Goal: Task Accomplishment & Management: Use online tool/utility

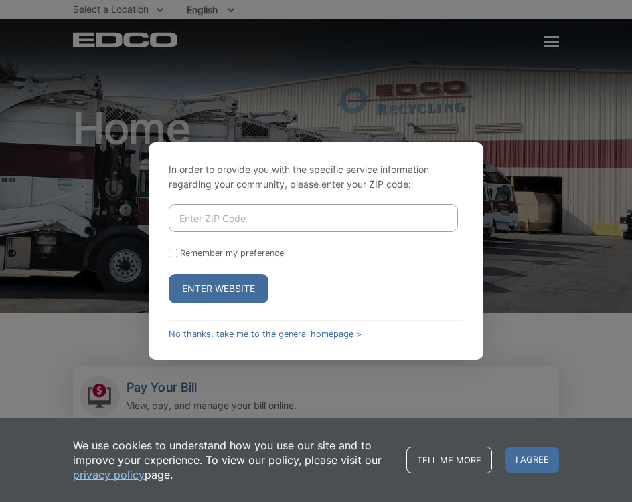
click at [193, 217] on input "Enter ZIP Code" at bounding box center [313, 218] width 289 height 28
type input "92064"
click at [171, 251] on input "Remember my preference" at bounding box center [173, 253] width 9 height 9
checkbox input "true"
click at [217, 295] on button "Enter Website" at bounding box center [219, 288] width 100 height 29
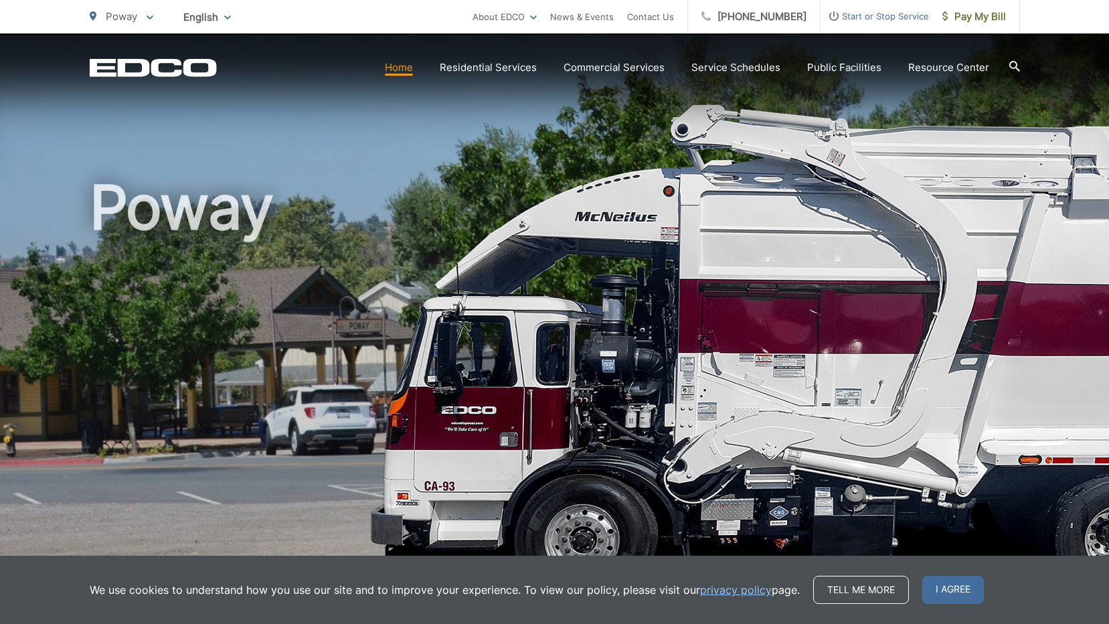
click at [621, 362] on h1 "Poway" at bounding box center [555, 385] width 930 height 423
click at [621, 21] on span at bounding box center [944, 17] width 5 height 16
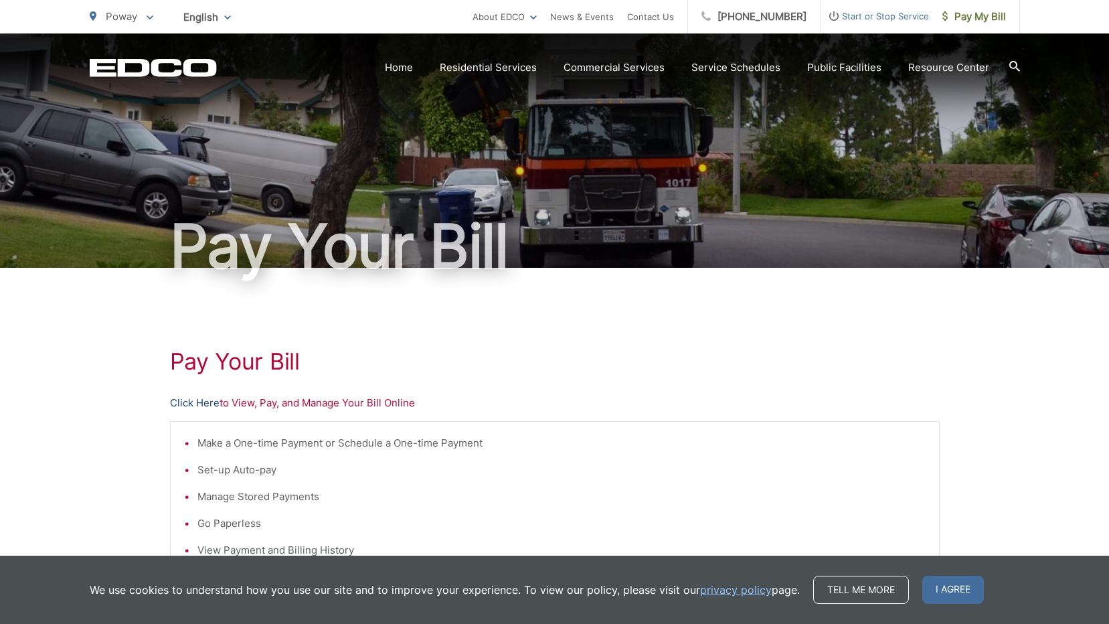
click at [195, 405] on link "Click Here" at bounding box center [195, 403] width 50 height 16
